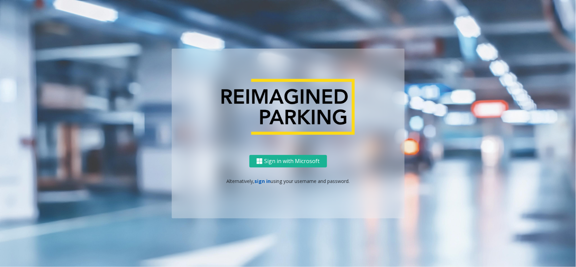
click at [261, 181] on link "sign in" at bounding box center [262, 181] width 16 height 6
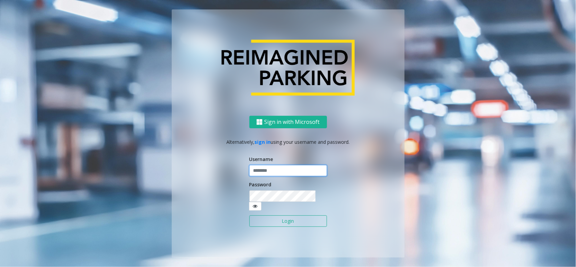
click at [275, 170] on input "text" at bounding box center [288, 170] width 78 height 11
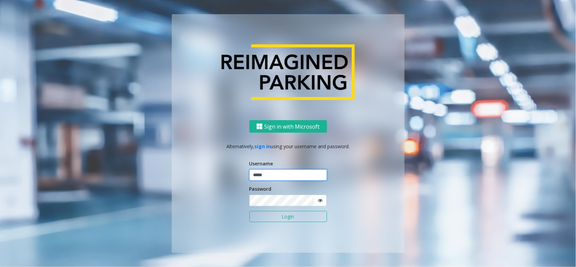
type input "*****"
click at [249, 211] on button "Login" at bounding box center [288, 216] width 78 height 11
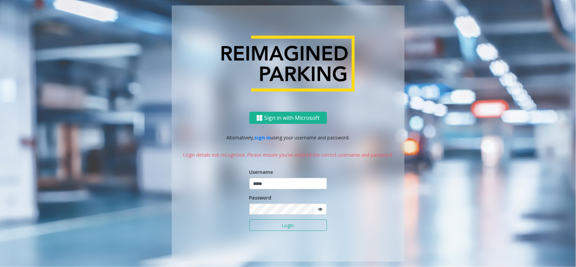
click at [321, 207] on icon at bounding box center [320, 209] width 5 height 5
click at [249, 219] on button "Login" at bounding box center [288, 224] width 78 height 11
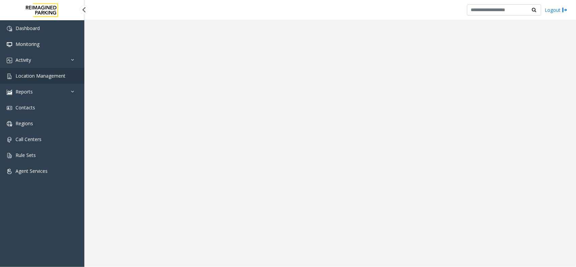
click at [19, 73] on span "Location Management" at bounding box center [41, 76] width 50 height 6
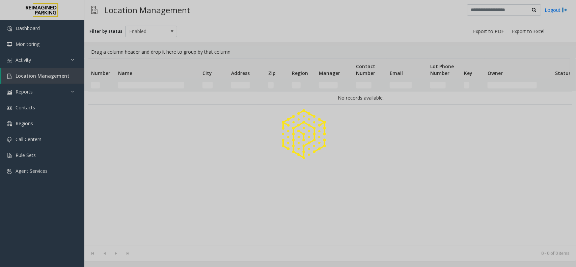
click at [51, 74] on div at bounding box center [288, 133] width 576 height 267
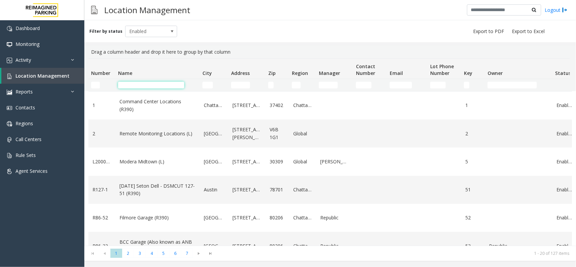
click at [145, 83] on input "Name Filter" at bounding box center [151, 85] width 66 height 7
click at [77, 64] on link "Activity" at bounding box center [42, 60] width 84 height 16
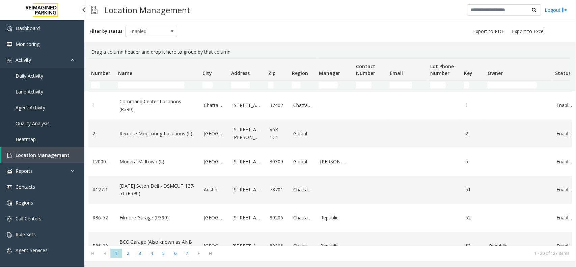
click at [54, 78] on link "Daily Activity" at bounding box center [42, 76] width 84 height 16
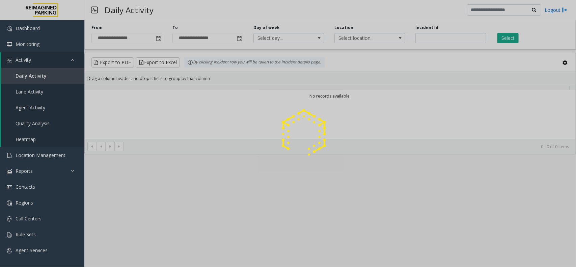
click at [53, 57] on div at bounding box center [288, 133] width 576 height 267
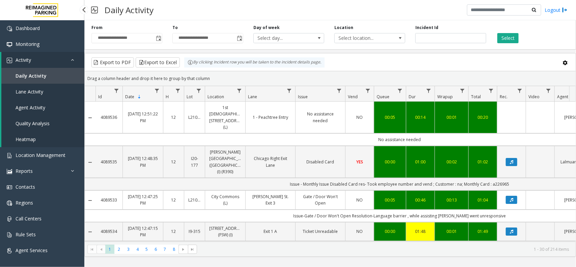
click at [67, 57] on link "Activity" at bounding box center [42, 60] width 83 height 16
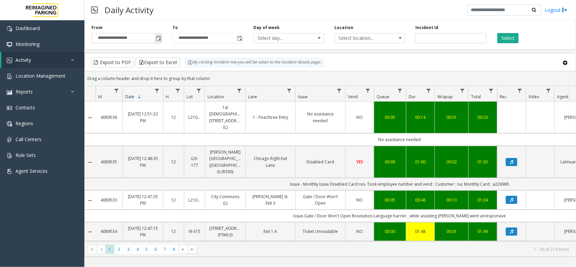
click at [158, 40] on span "Toggle popup" at bounding box center [158, 38] width 5 height 5
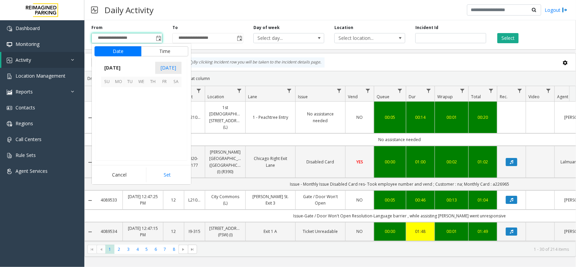
scroll to position [121002, 0]
click at [120, 137] on span "29" at bounding box center [118, 138] width 11 height 11
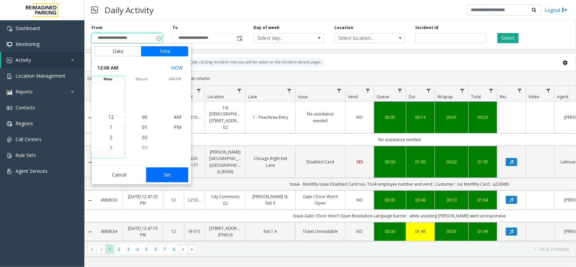
click at [172, 168] on button "Set" at bounding box center [167, 174] width 42 height 15
type input "**********"
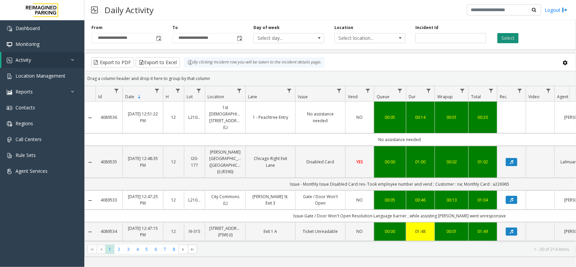
click at [503, 41] on button "Select" at bounding box center [507, 38] width 21 height 10
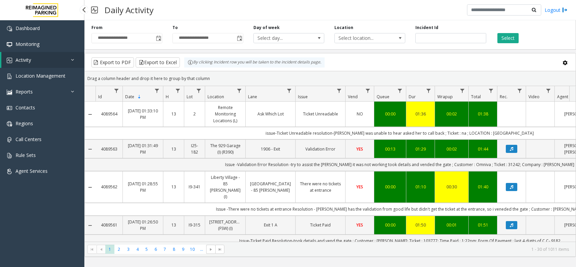
click at [44, 75] on span "Location Management" at bounding box center [41, 76] width 50 height 6
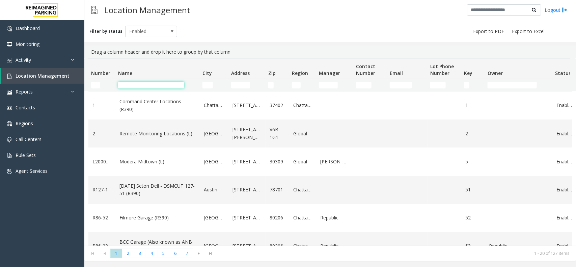
click at [127, 86] on input "Name Filter" at bounding box center [151, 85] width 66 height 7
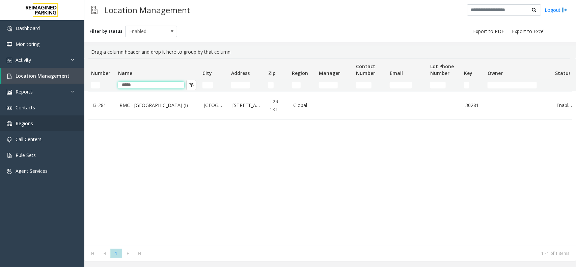
type input "*****"
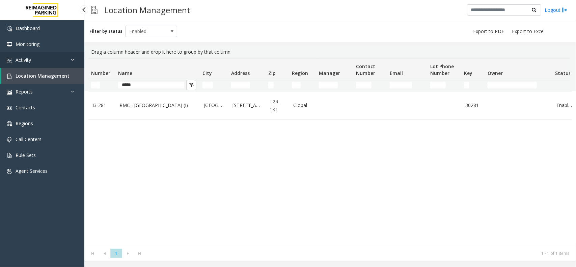
click at [47, 58] on link "Activity" at bounding box center [42, 60] width 84 height 16
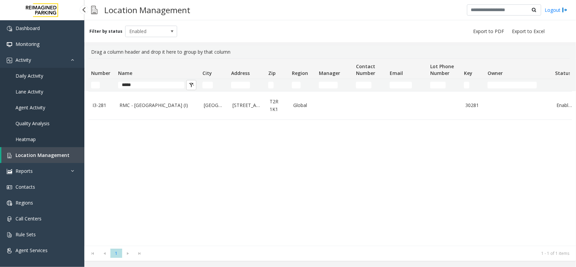
click at [48, 68] on link "Daily Activity" at bounding box center [42, 76] width 84 height 16
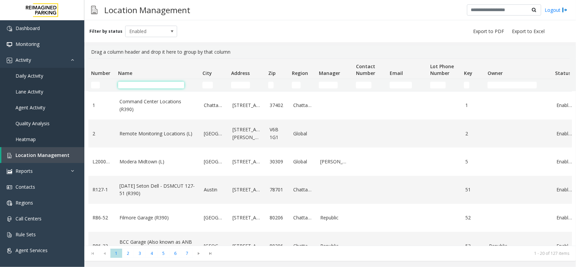
click at [139, 85] on input "Name Filter" at bounding box center [151, 85] width 66 height 7
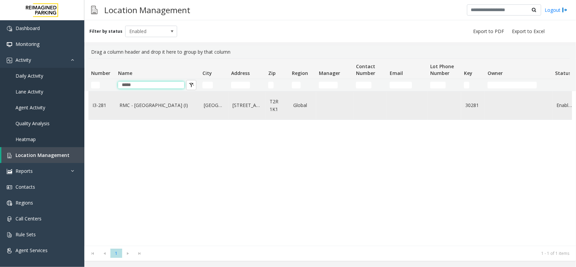
type input "*****"
click at [130, 110] on td "RMC - Mount Royal Village (I)" at bounding box center [157, 105] width 84 height 28
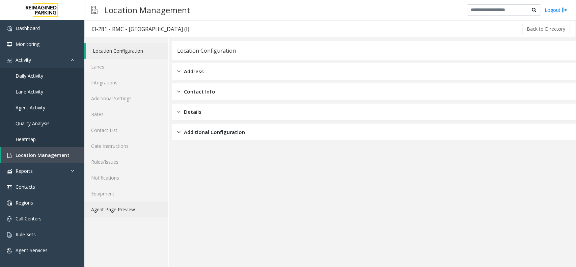
click at [119, 205] on link "Agent Page Preview" at bounding box center [126, 209] width 84 height 16
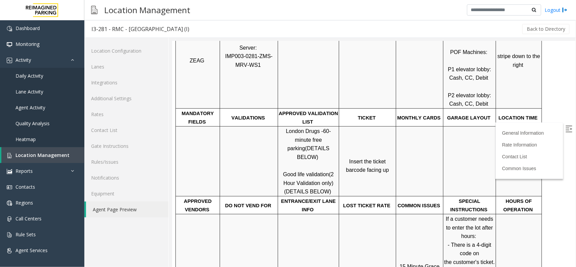
scroll to position [211, 0]
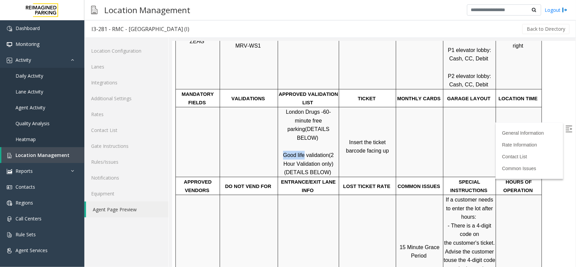
drag, startPoint x: 280, startPoint y: 138, endPoint x: 304, endPoint y: 140, distance: 23.4
click at [304, 140] on p "London Drugs - 60-minute free parking (DETAILS BELOW) Good life validation (2 H…" at bounding box center [308, 141] width 60 height 69
copy span "Good life"
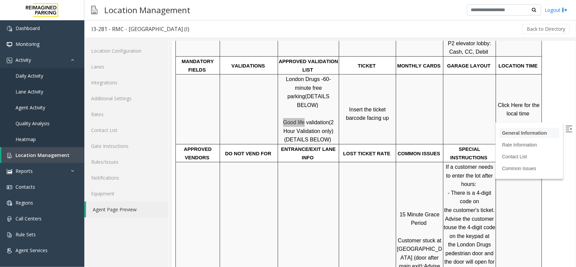
scroll to position [253, 0]
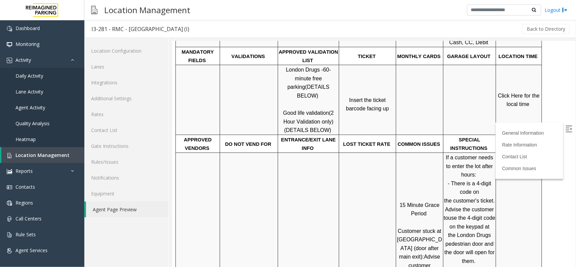
click at [518, 92] on span "Click Here for the local time" at bounding box center [519, 99] width 43 height 15
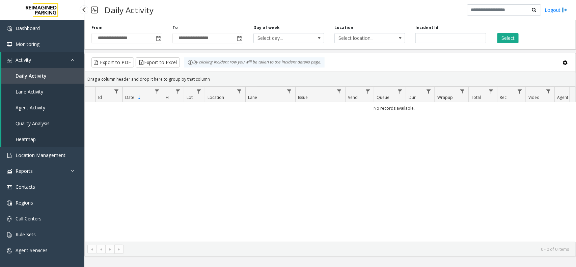
click at [59, 59] on link "Activity" at bounding box center [42, 60] width 83 height 16
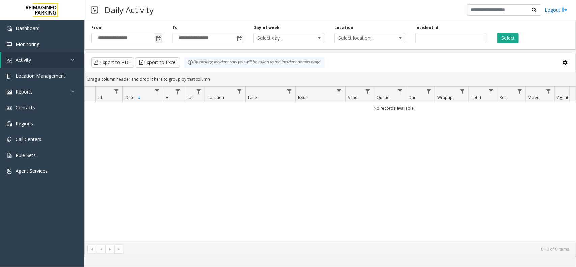
click at [161, 40] on span "Toggle popup" at bounding box center [158, 38] width 5 height 5
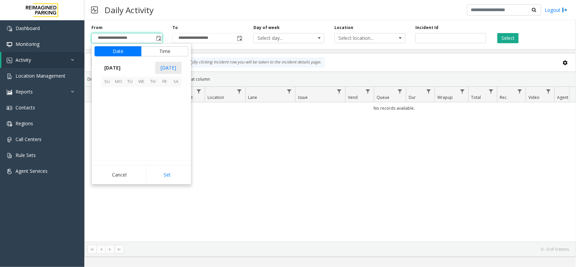
scroll to position [121082, 0]
click at [143, 88] on span "1" at bounding box center [141, 92] width 11 height 11
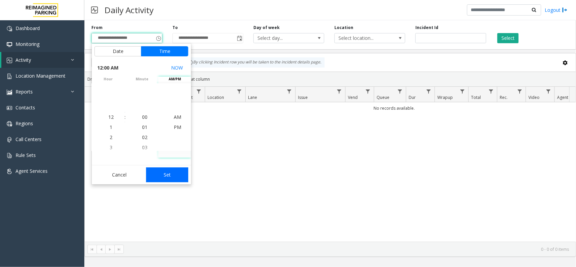
click at [172, 180] on button "Set" at bounding box center [167, 174] width 42 height 15
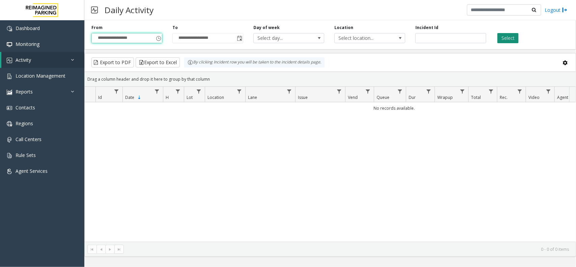
click at [503, 35] on button "Select" at bounding box center [507, 38] width 21 height 10
click at [161, 37] on span "Toggle popup" at bounding box center [158, 38] width 5 height 5
click at [158, 38] on span "Toggle popup" at bounding box center [158, 38] width 5 height 5
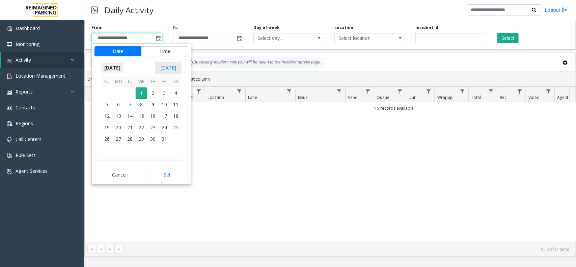
click at [121, 65] on span "October 2025" at bounding box center [112, 68] width 22 height 10
click at [110, 116] on span "Sep" at bounding box center [109, 115] width 16 height 16
click at [134, 134] on span "30" at bounding box center [129, 138] width 11 height 11
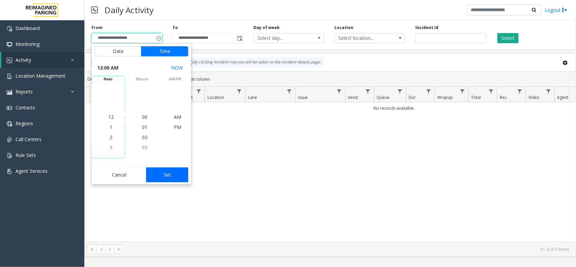
click at [173, 171] on button "Set" at bounding box center [167, 174] width 42 height 15
type input "**********"
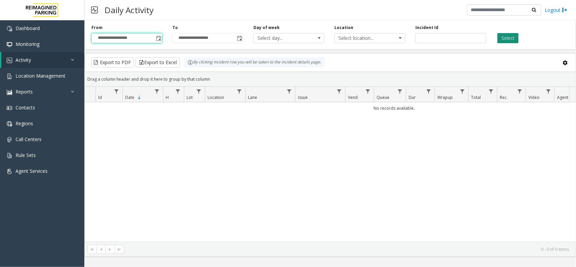
click at [503, 38] on button "Select" at bounding box center [507, 38] width 21 height 10
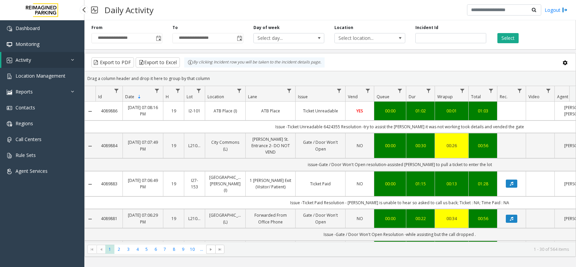
click at [43, 78] on span "Location Management" at bounding box center [41, 76] width 50 height 6
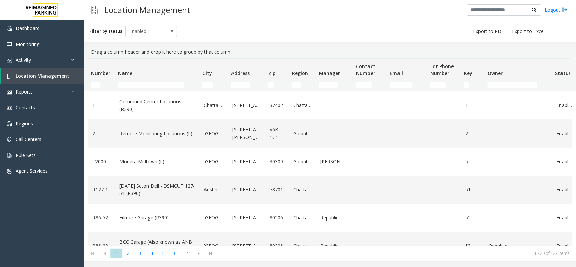
click at [151, 81] on td "Name Filter" at bounding box center [157, 85] width 84 height 12
click at [150, 84] on input "Name Filter" at bounding box center [151, 85] width 66 height 7
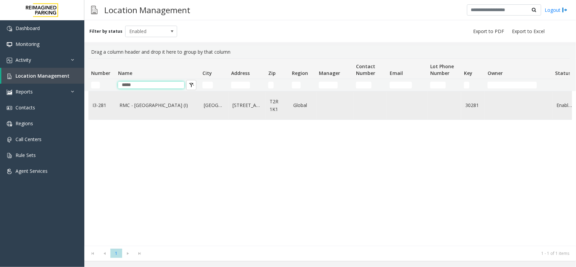
type input "*****"
click at [127, 104] on link "RMC - [GEOGRAPHIC_DATA] (I)" at bounding box center [157, 105] width 76 height 7
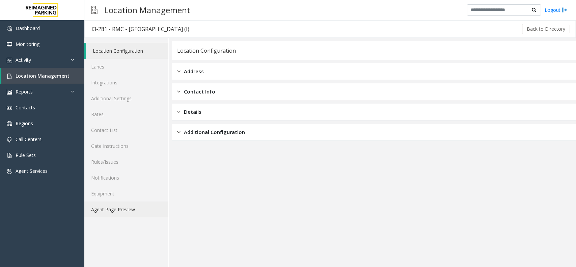
click at [134, 206] on link "Agent Page Preview" at bounding box center [126, 209] width 84 height 16
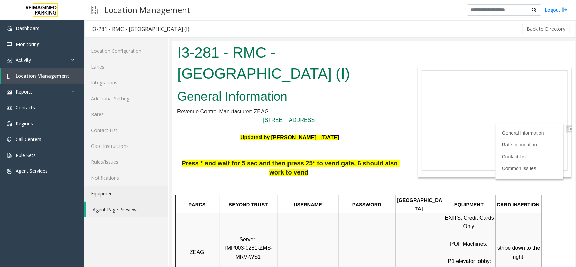
scroll to position [84, 0]
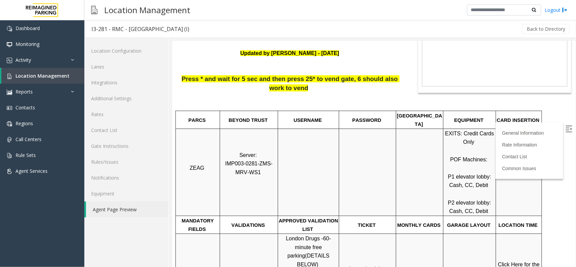
click at [565, 128] on img at bounding box center [568, 128] width 7 height 7
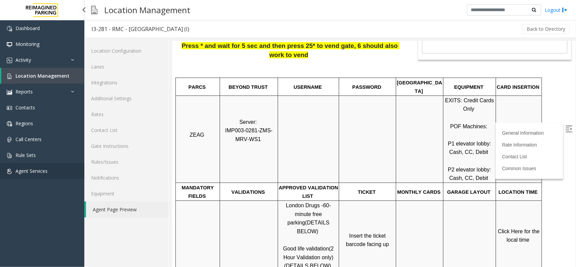
scroll to position [126, 0]
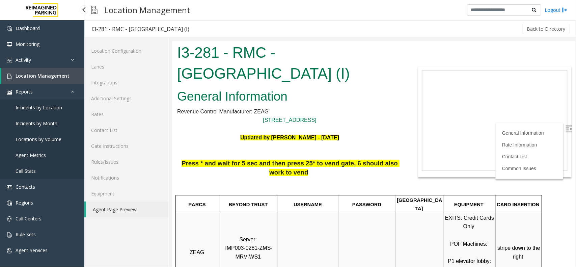
scroll to position [126, 0]
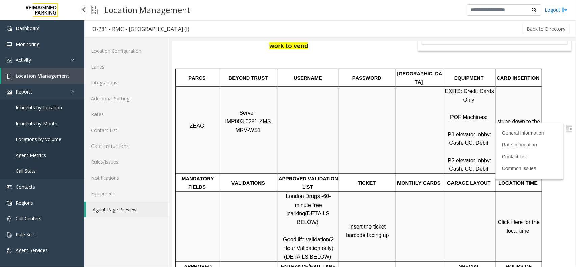
click at [44, 79] on link "Location Management" at bounding box center [42, 76] width 83 height 16
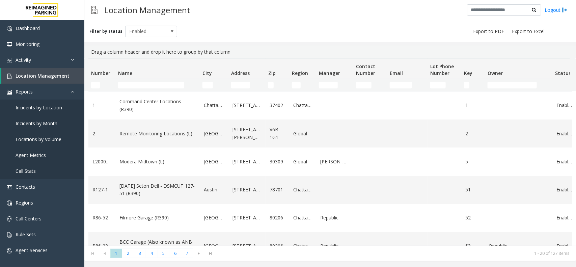
click at [135, 90] on td "Name Filter" at bounding box center [157, 85] width 84 height 12
click at [136, 84] on input "Name Filter" at bounding box center [151, 85] width 66 height 7
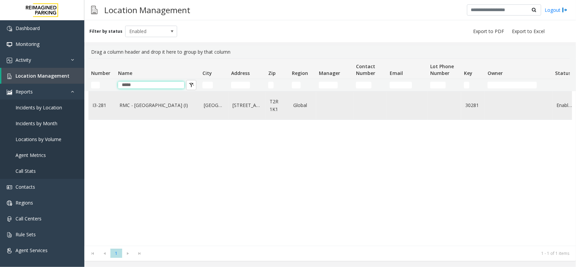
type input "*****"
click at [154, 103] on link "RMC - [GEOGRAPHIC_DATA] (I)" at bounding box center [157, 105] width 76 height 7
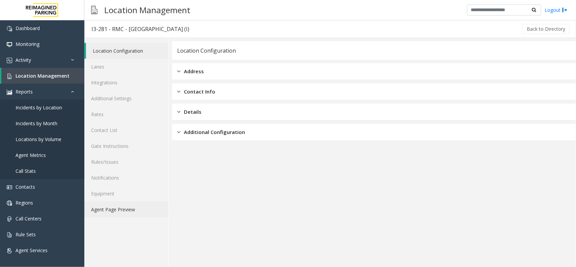
click at [122, 215] on link "Agent Page Preview" at bounding box center [126, 209] width 84 height 16
